Goal: Task Accomplishment & Management: Manage account settings

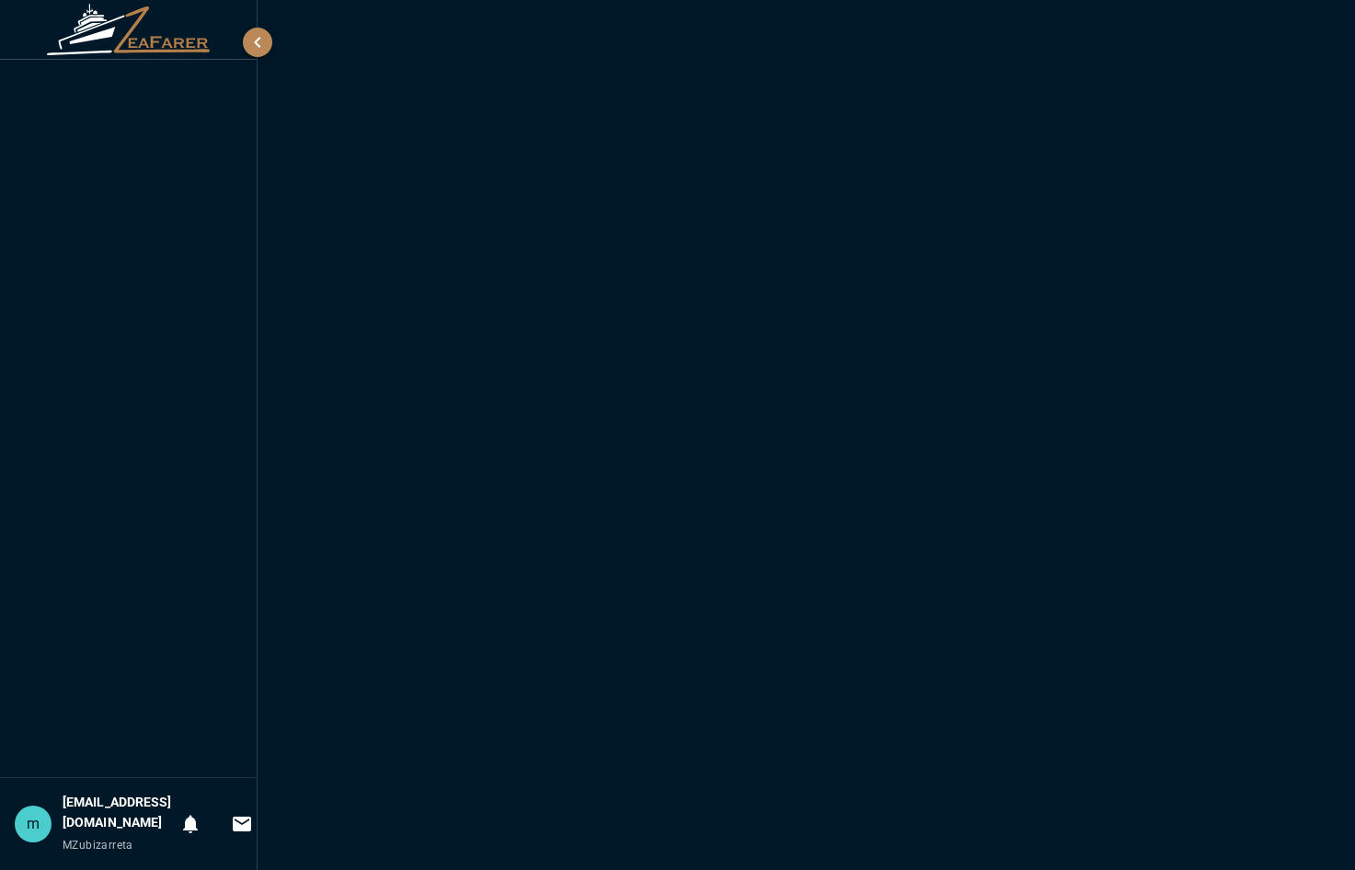
click at [124, 820] on div "miguelzubizarreta@yahoo.com MZubizarreta" at bounding box center [118, 824] width 110 height 63
drag, startPoint x: 124, startPoint y: 820, endPoint x: 82, endPoint y: 804, distance: 45.1
click at [82, 804] on h6 "[EMAIL_ADDRESS][DOMAIN_NAME]" at bounding box center [118, 813] width 110 height 40
click at [33, 819] on div "m" at bounding box center [33, 824] width 37 height 37
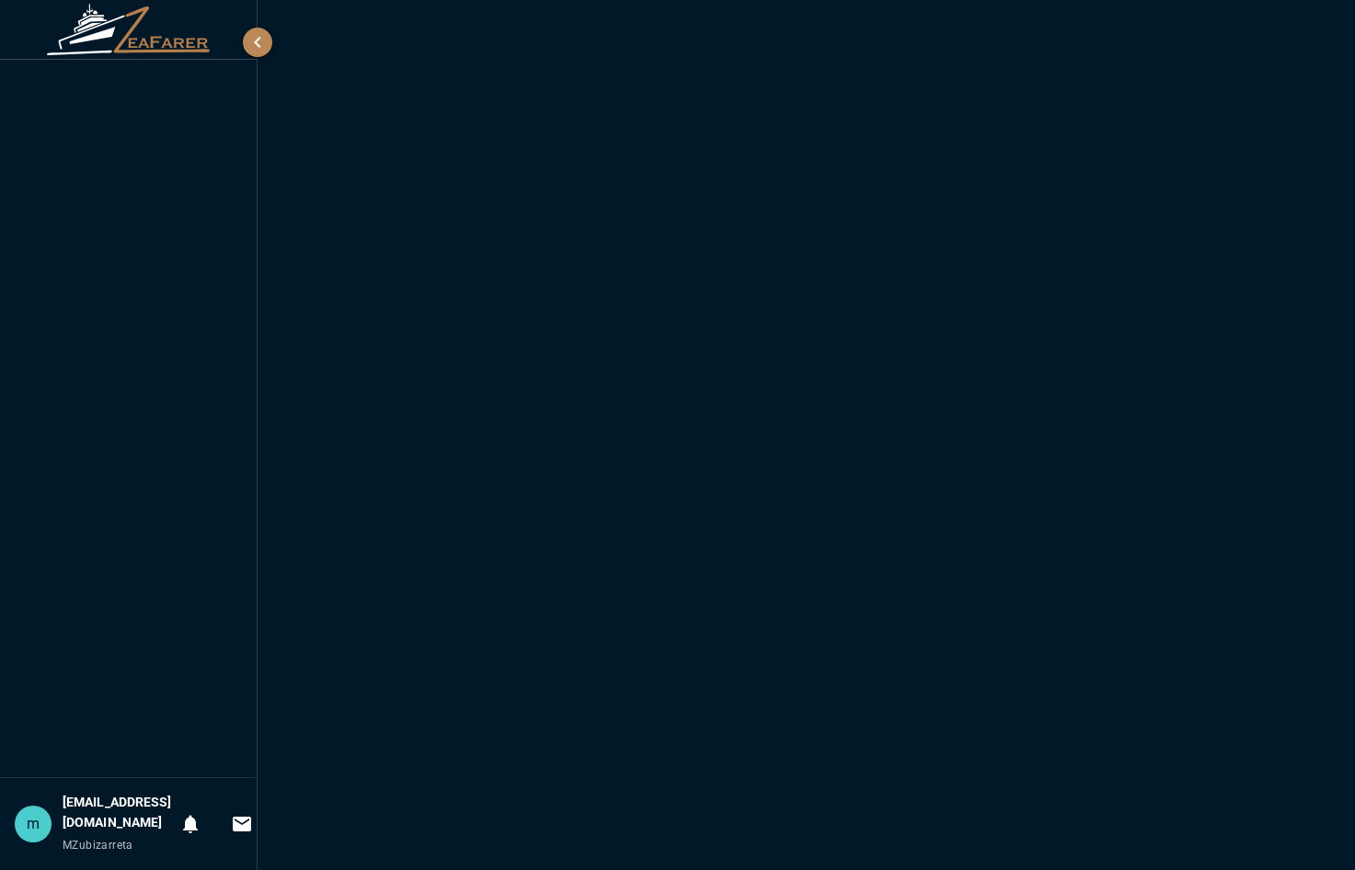
click at [33, 819] on div "m" at bounding box center [33, 824] width 37 height 37
click at [263, 42] on icon "button" at bounding box center [258, 42] width 22 height 22
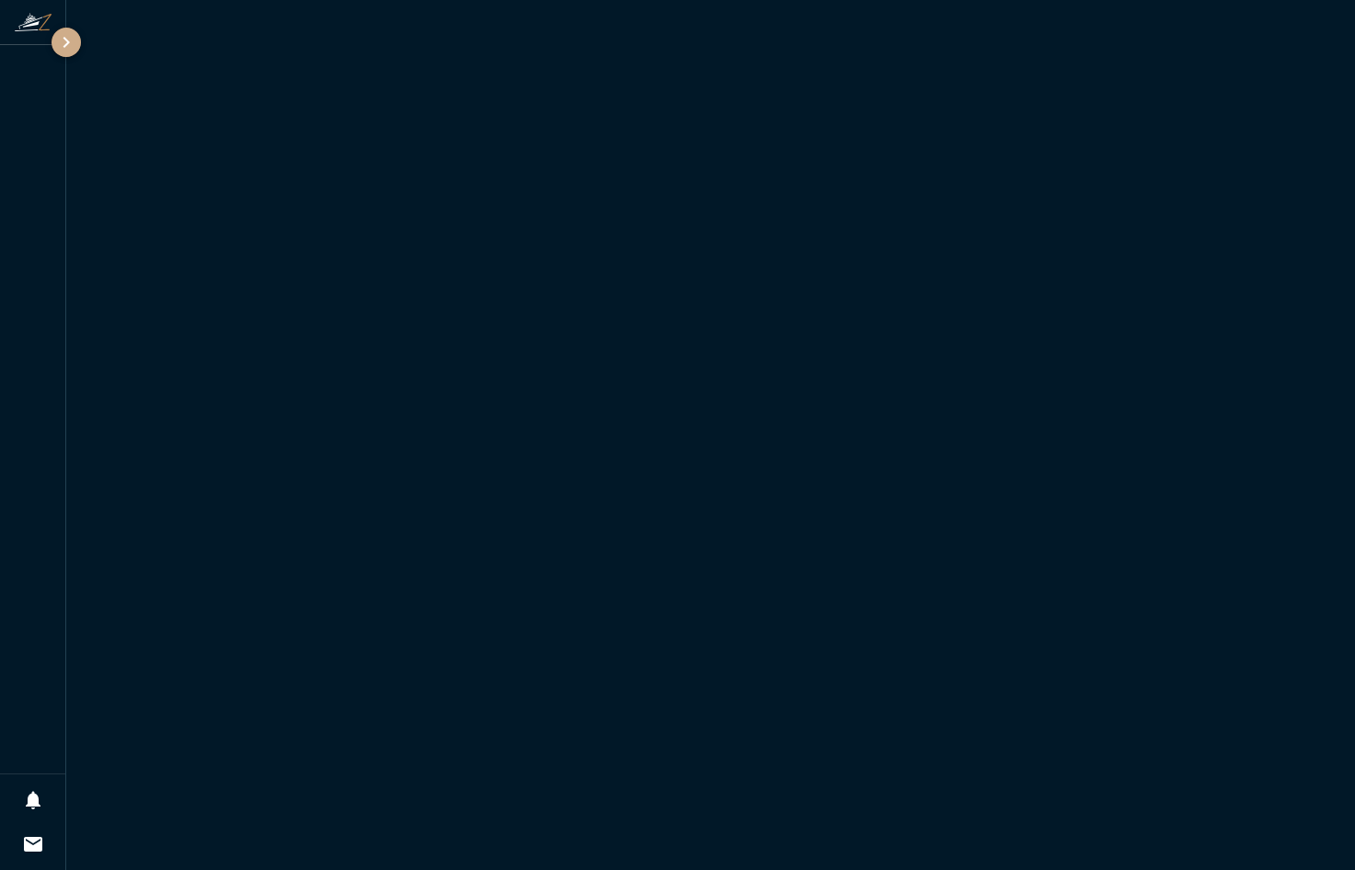
click at [63, 46] on icon "button" at bounding box center [66, 42] width 22 height 22
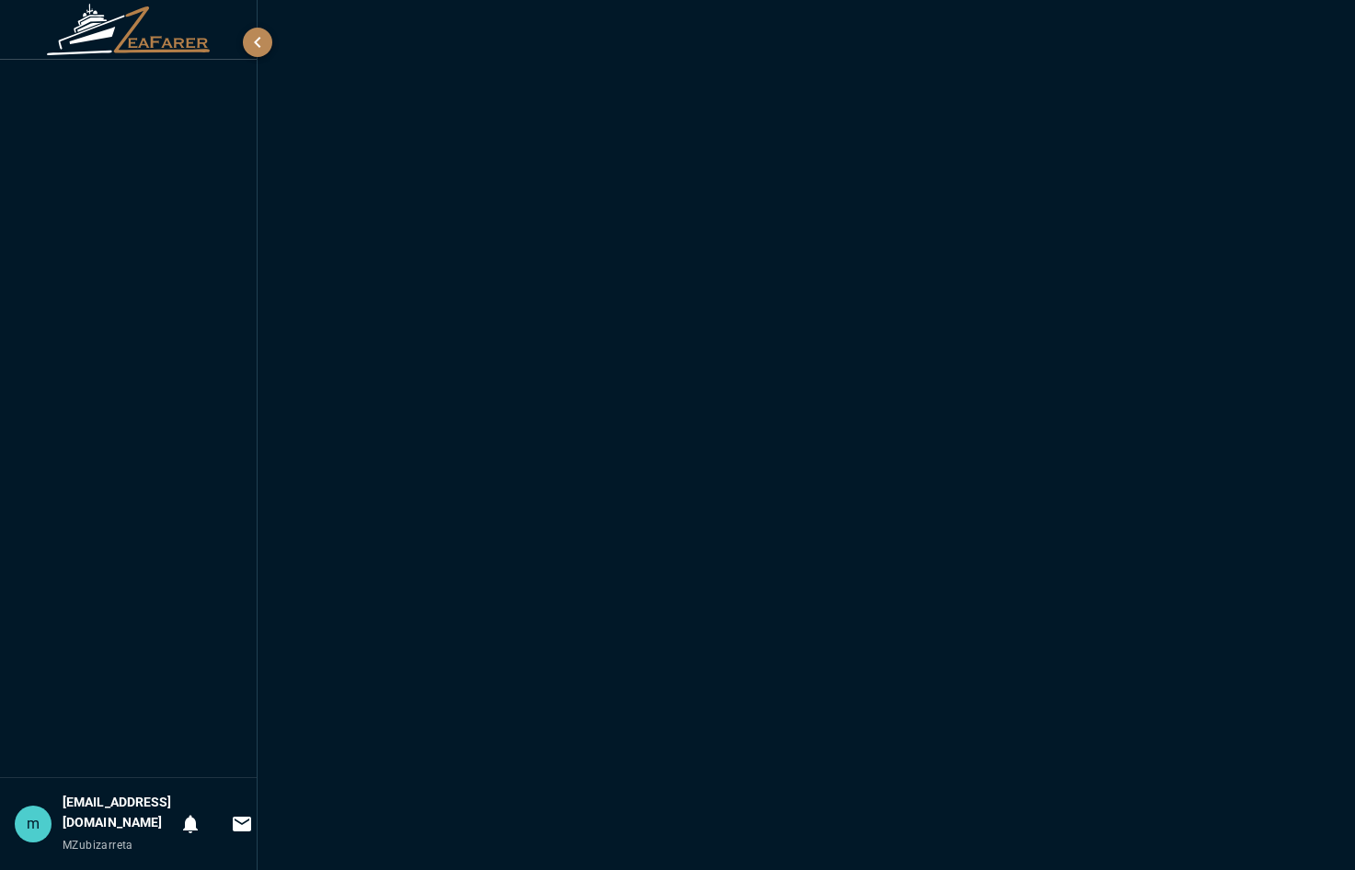
click at [101, 25] on img at bounding box center [129, 30] width 166 height 52
click at [116, 809] on h6 "[EMAIL_ADDRESS][DOMAIN_NAME]" at bounding box center [118, 813] width 110 height 40
drag, startPoint x: 116, startPoint y: 809, endPoint x: 350, endPoint y: 613, distance: 305.0
click at [350, 613] on div at bounding box center [807, 435] width 1098 height 870
